Goal: Find contact information: Find contact information

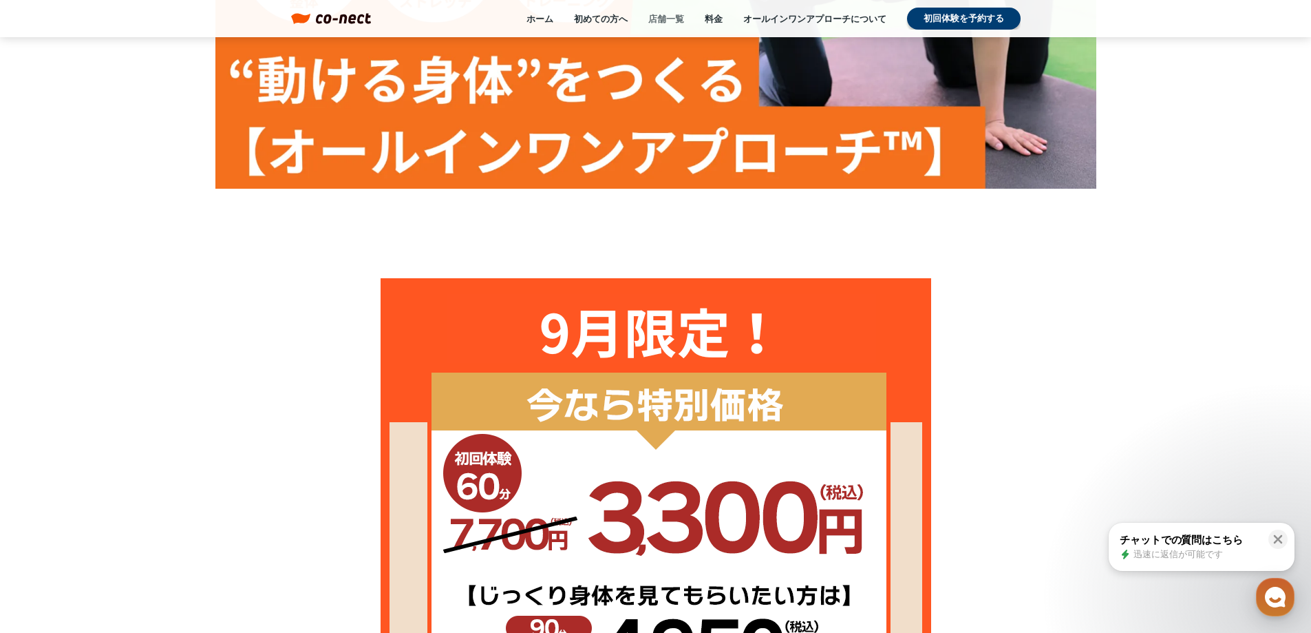
click at [669, 24] on link "店舗一覧" at bounding box center [666, 18] width 36 height 12
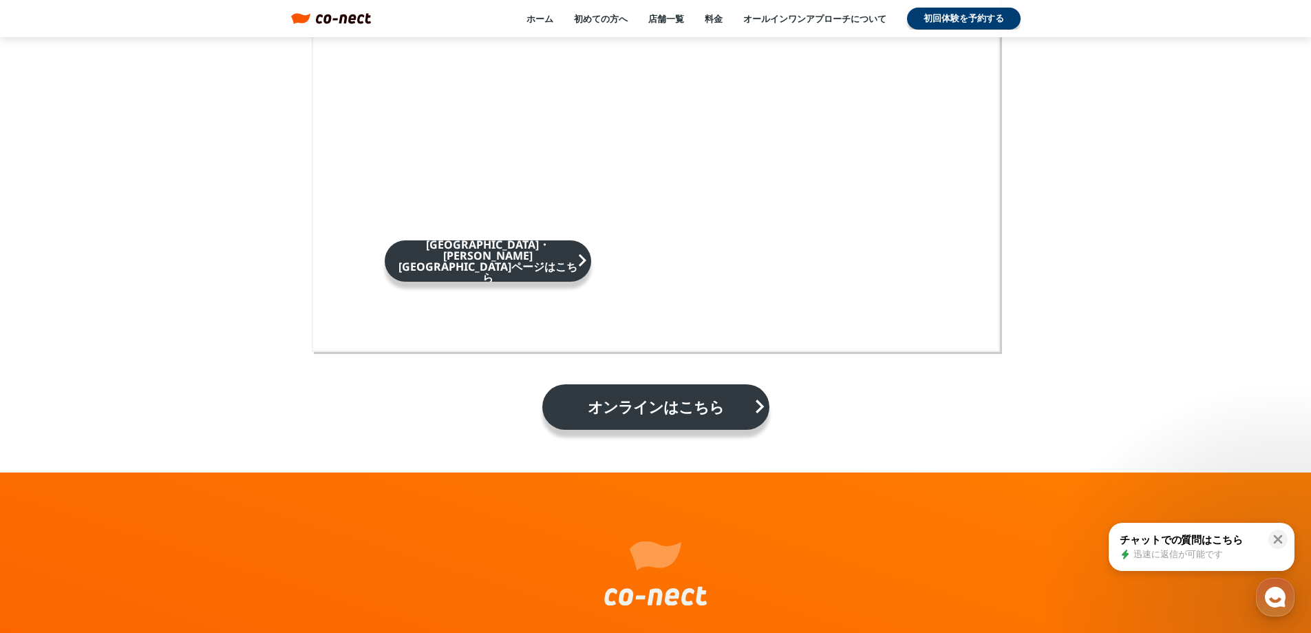
scroll to position [2351, 0]
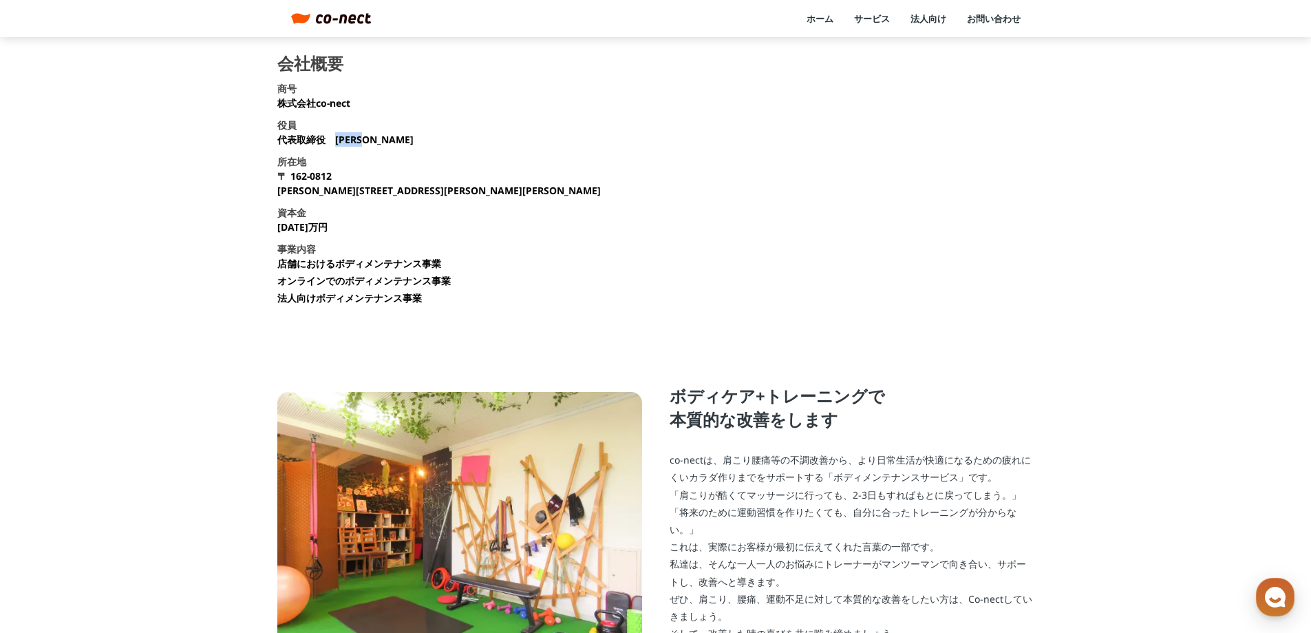
drag, startPoint x: 335, startPoint y: 138, endPoint x: 401, endPoint y: 129, distance: 66.8
click at [401, 129] on section "会社概要 商号 株式会社co-nect 役員 代表取締役　中山 友貴 所在地 〒 162-0812 東京都新宿区西五軒町2-10 東松ビル2F 資本金 135…" at bounding box center [655, 185] width 757 height 260
copy p "中山 友貴"
